Goal: Check status: Check status

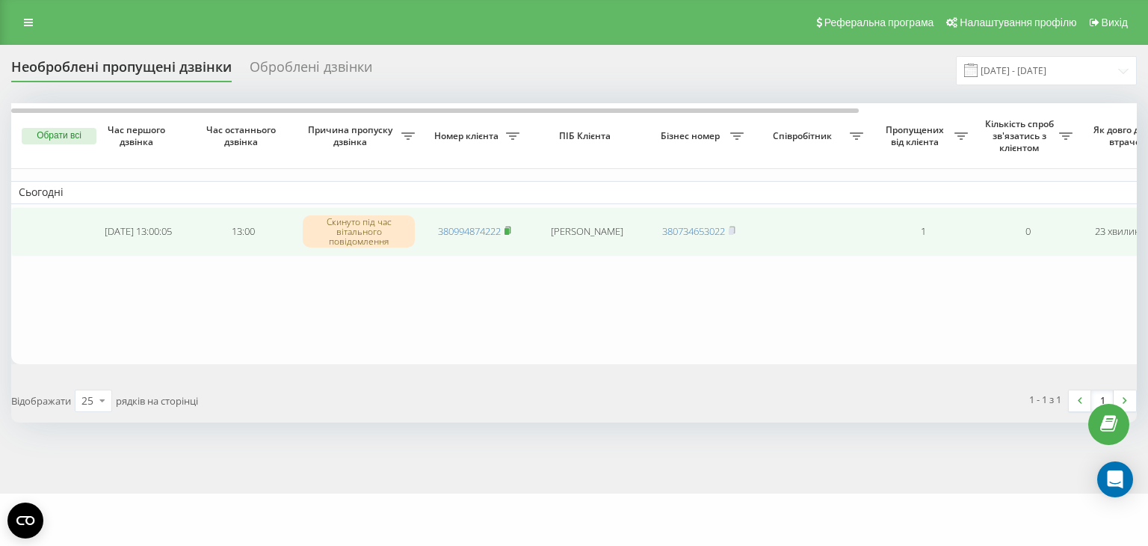
click at [508, 226] on icon at bounding box center [508, 230] width 7 height 9
